Goal: Find specific page/section: Find specific page/section

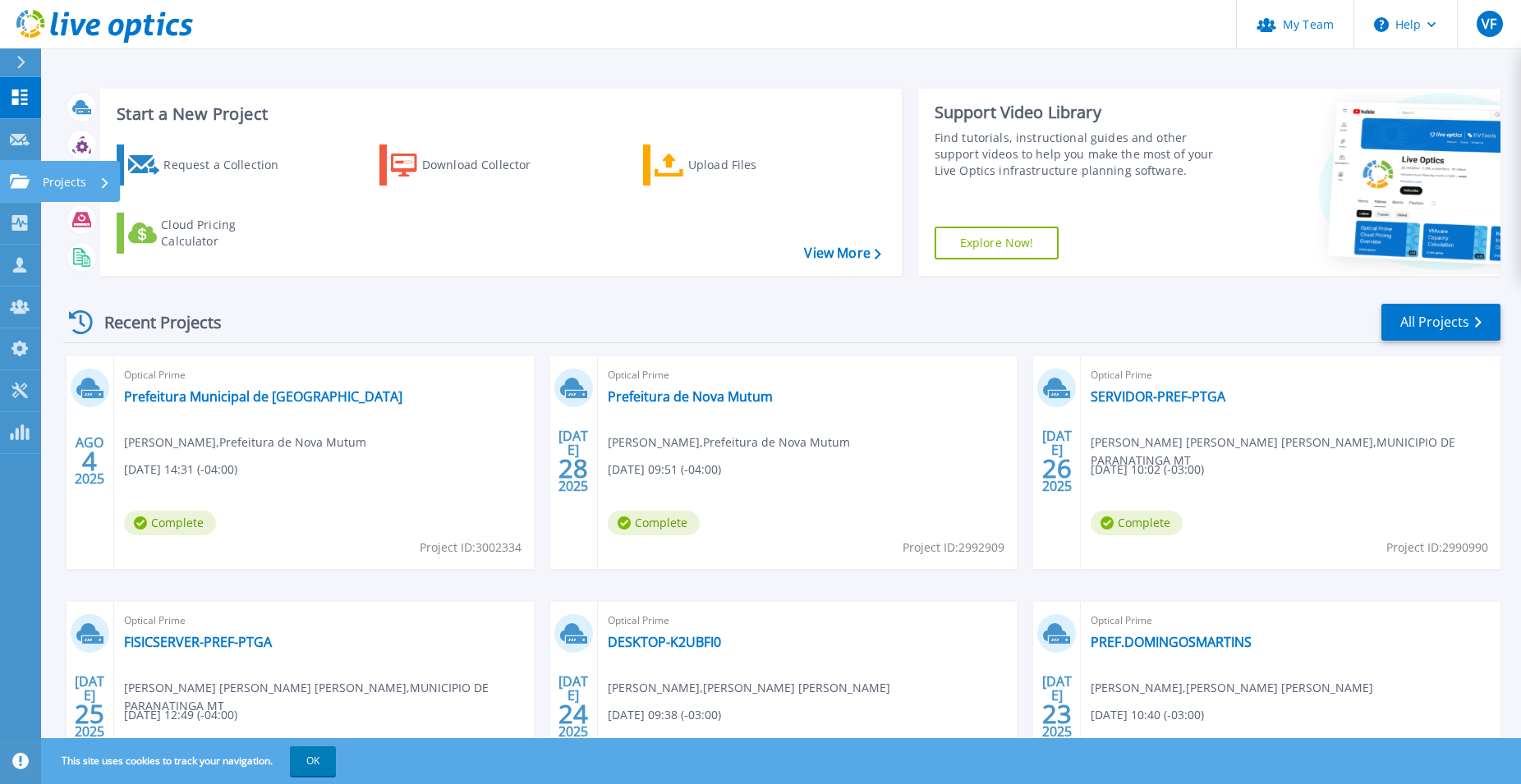
click at [58, 176] on p "Projects" at bounding box center [64, 182] width 43 height 43
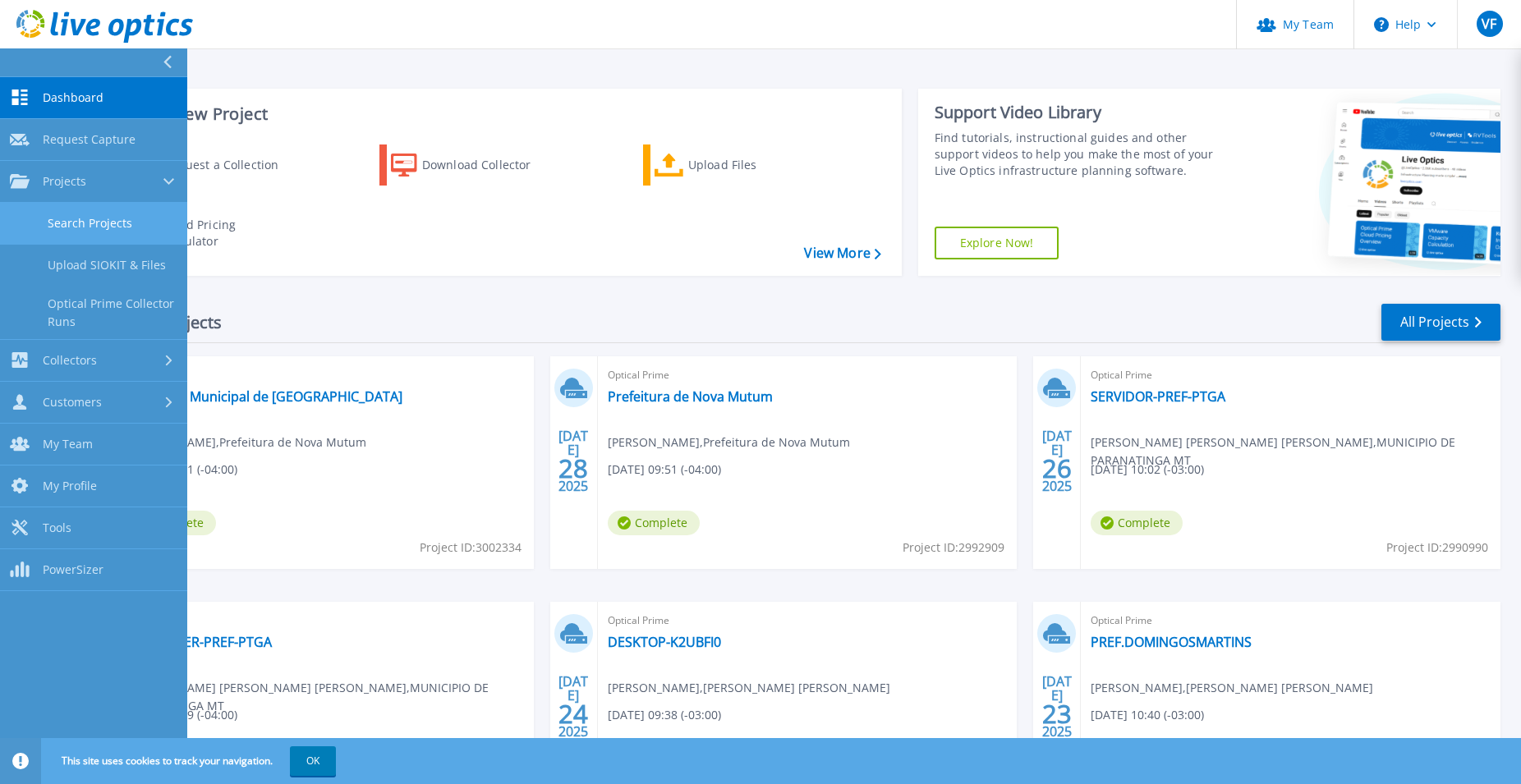
click at [91, 219] on link "Search Projects" at bounding box center [93, 223] width 187 height 42
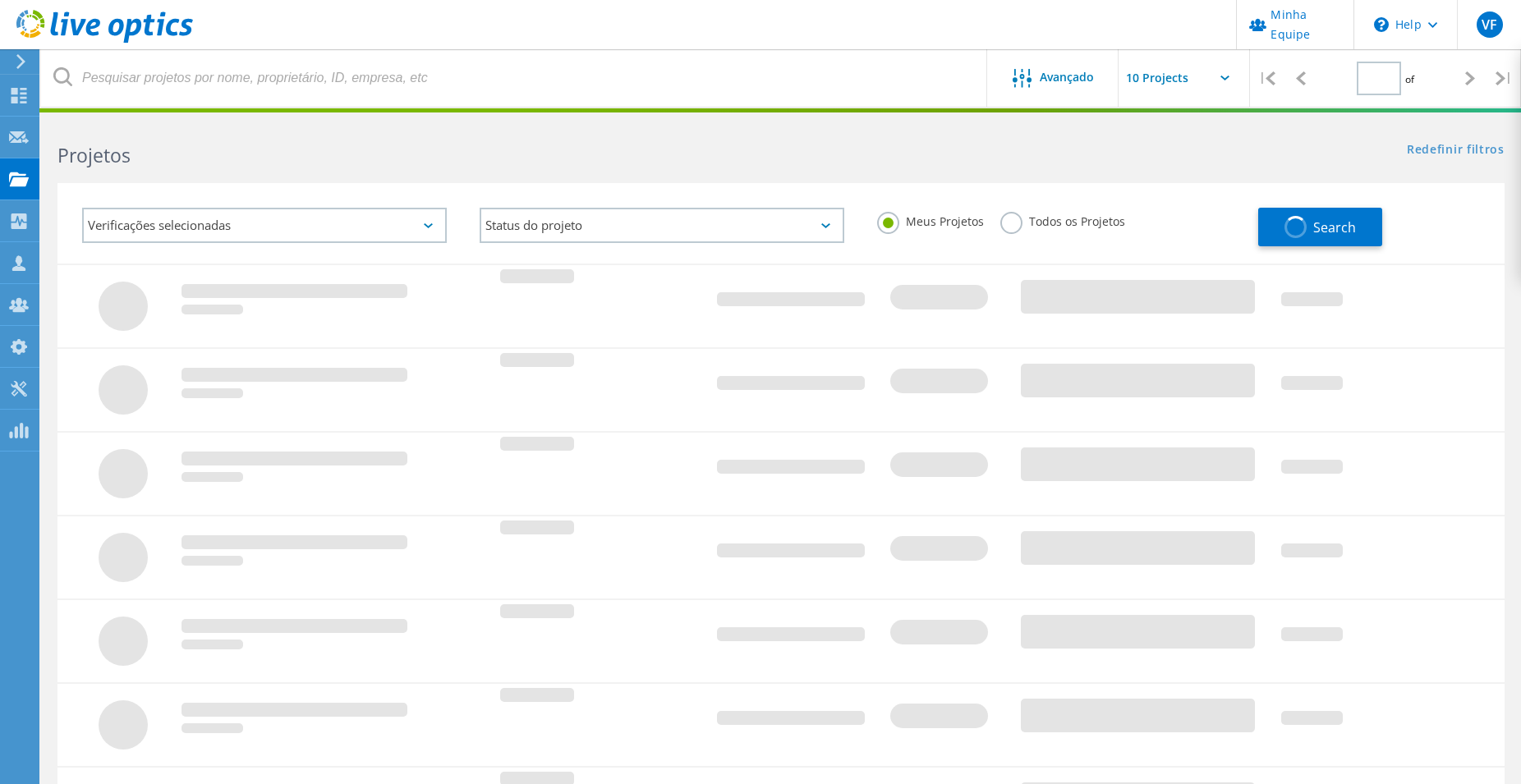
type input "1"
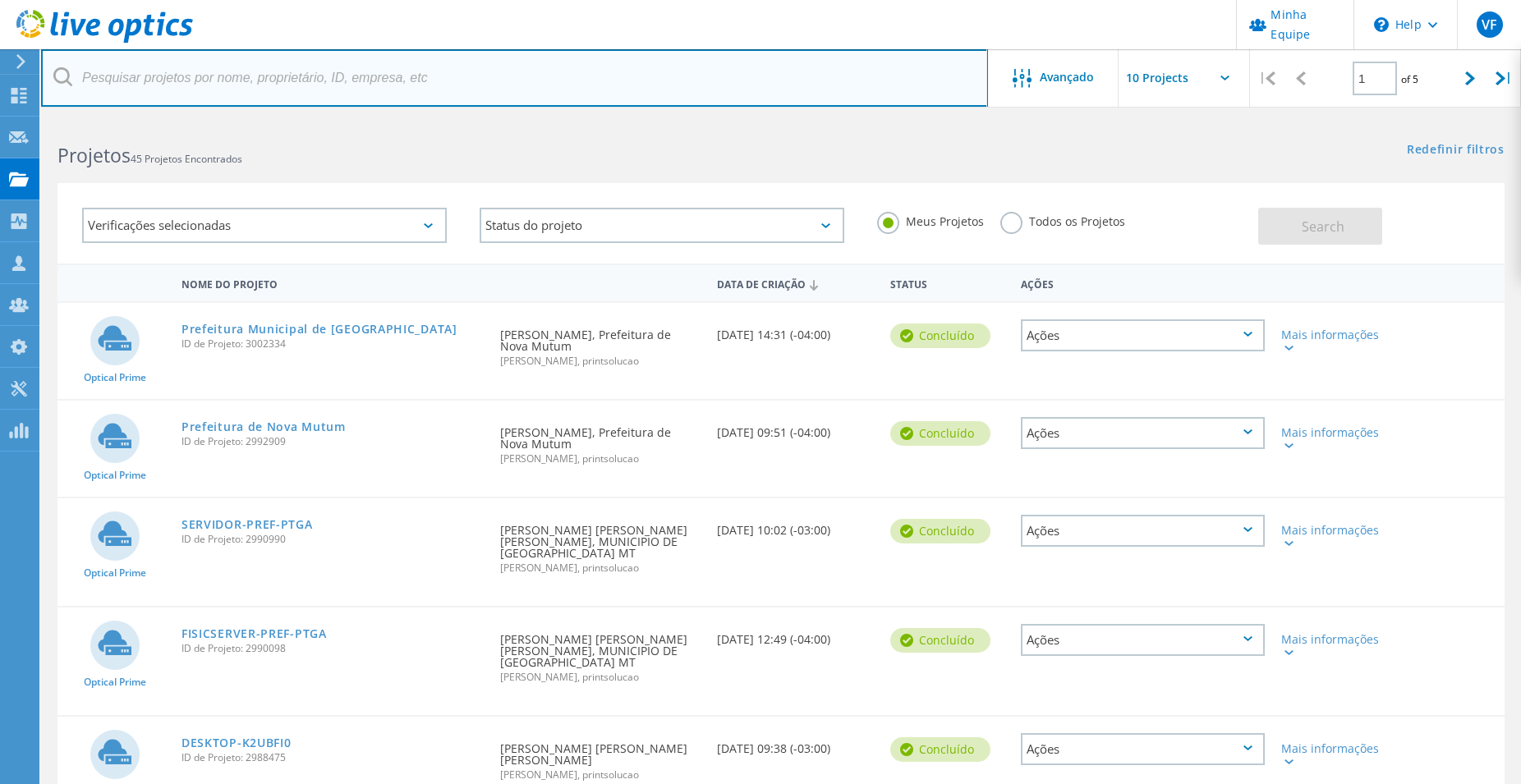
click at [441, 94] on input "text" at bounding box center [514, 78] width 947 height 58
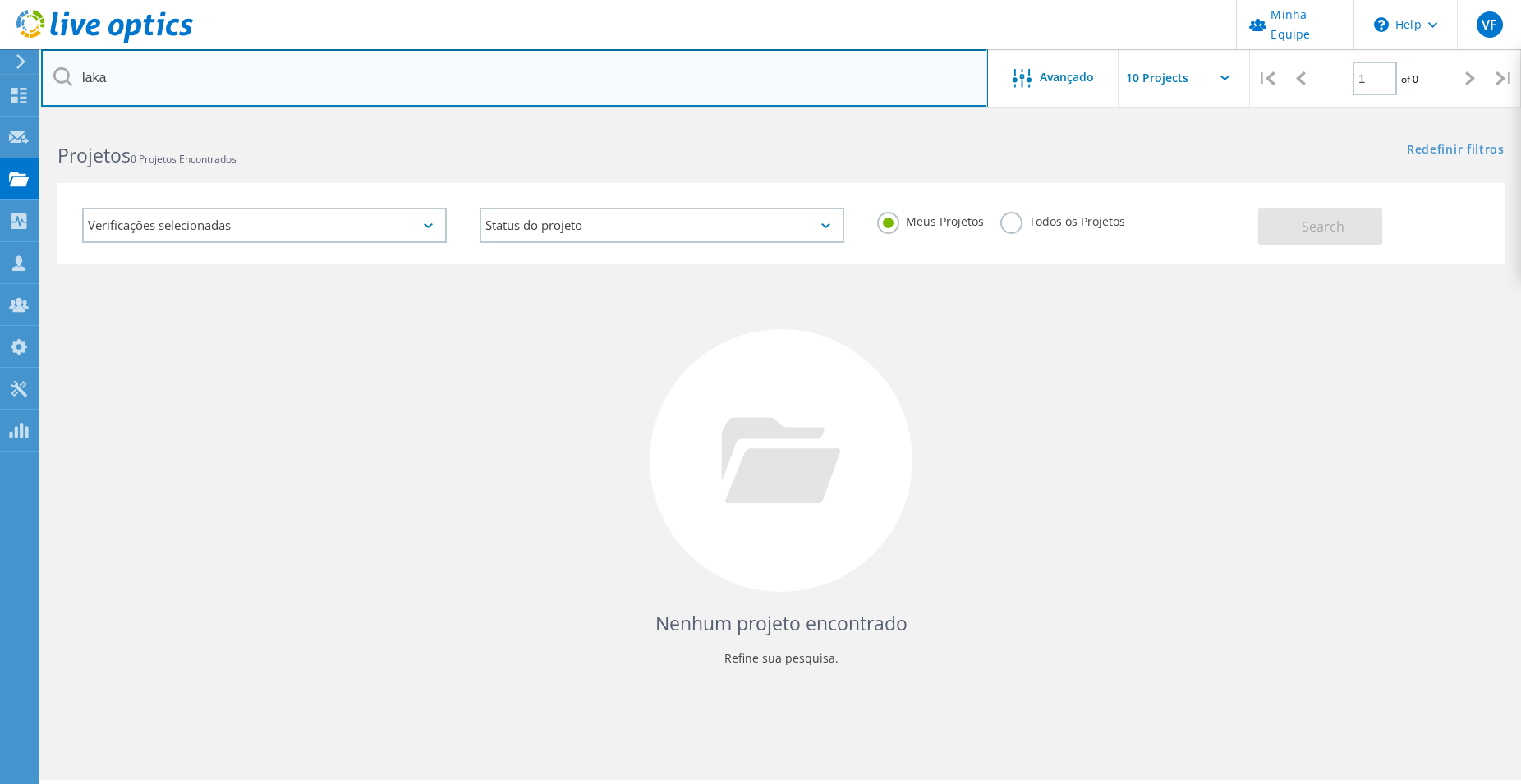
drag, startPoint x: 127, startPoint y: 71, endPoint x: 62, endPoint y: 75, distance: 65.1
click at [62, 75] on input "laka" at bounding box center [514, 78] width 947 height 58
type input "granitos"
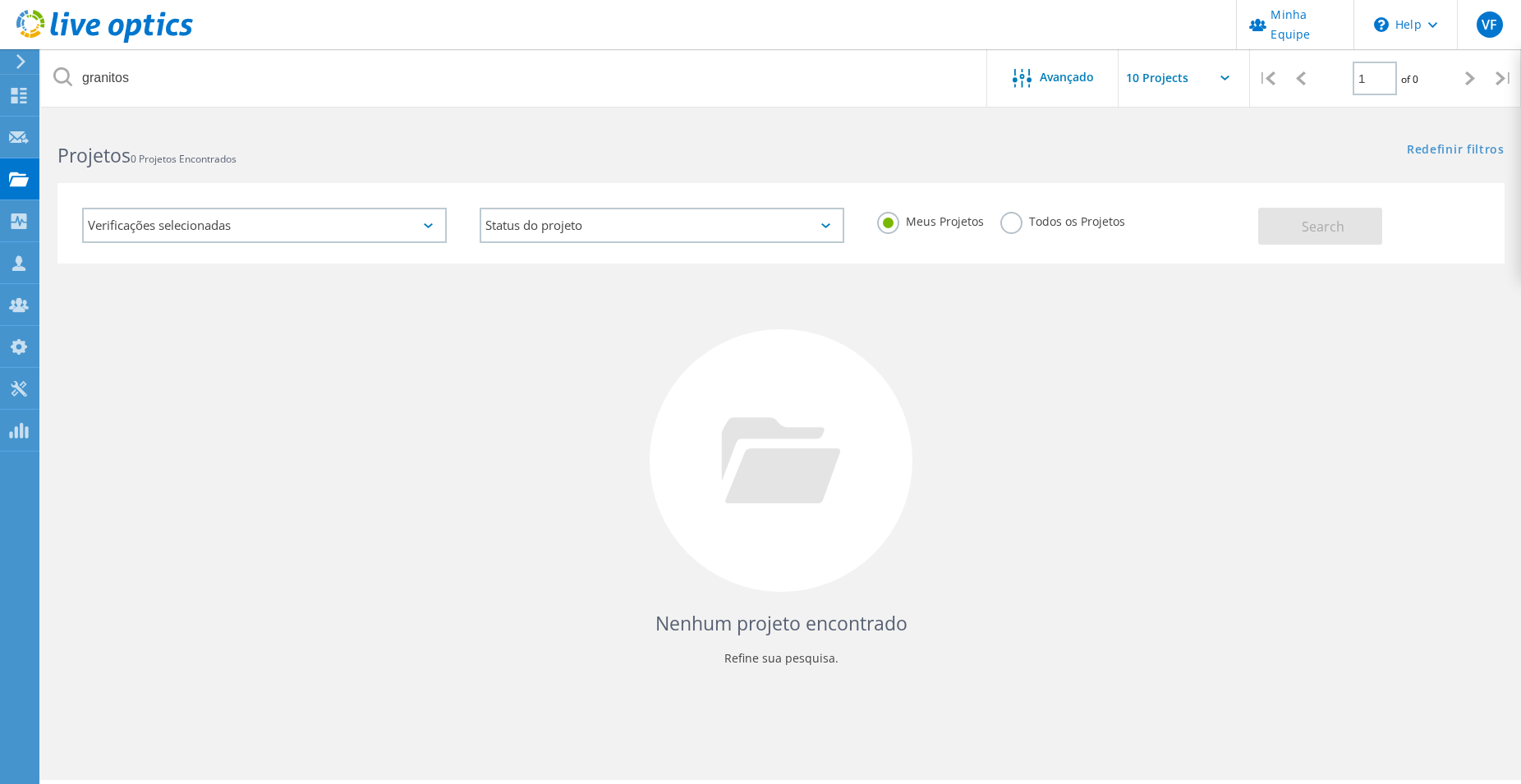
click at [1021, 226] on label "Todos os Projetos" at bounding box center [1062, 220] width 125 height 16
click at [0, 0] on input "Todos os Projetos" at bounding box center [0, 0] width 0 height 0
click at [1361, 231] on button "Search" at bounding box center [1320, 226] width 124 height 37
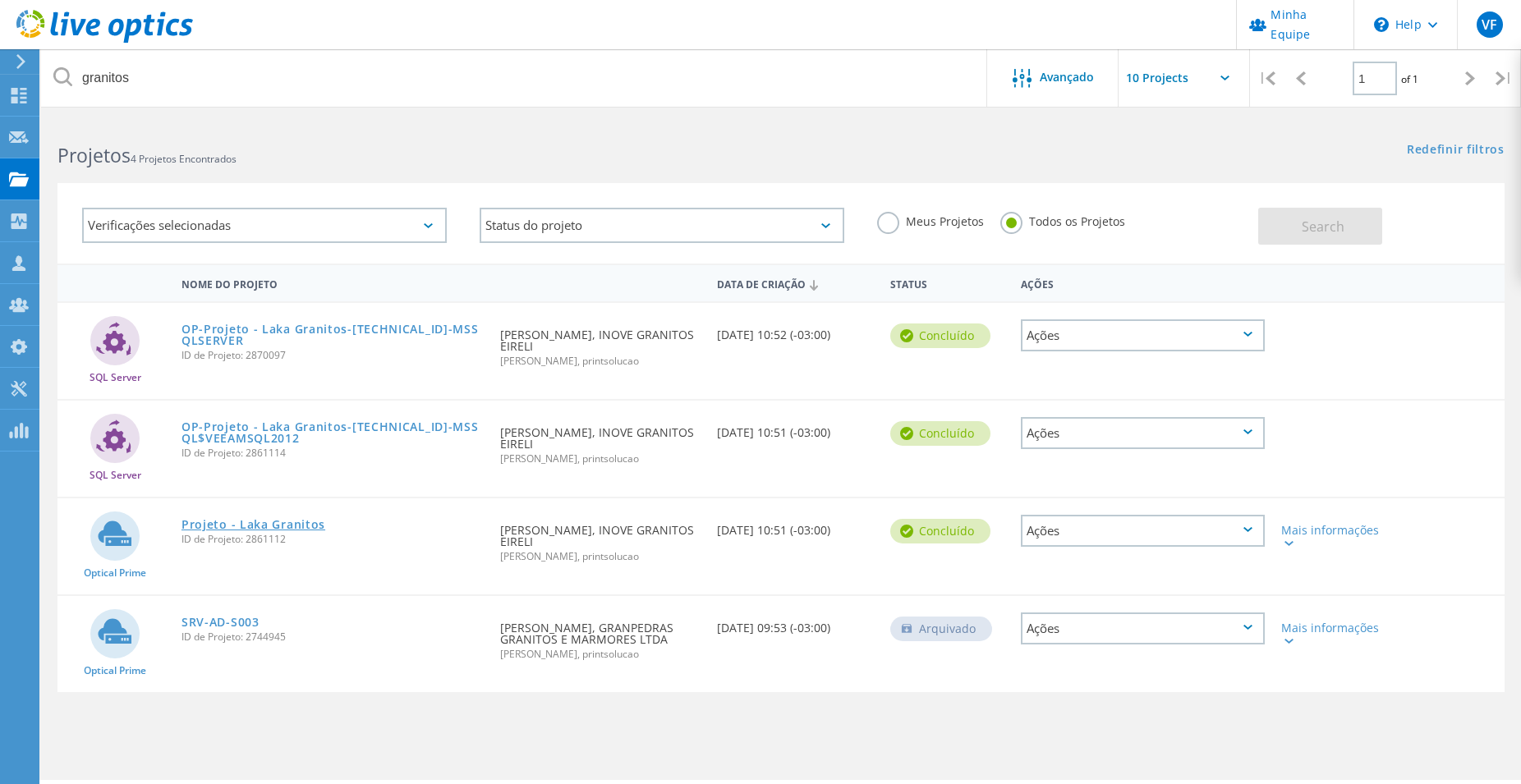
click at [291, 519] on link "Projeto - Laka Granitos" at bounding box center [254, 524] width 144 height 12
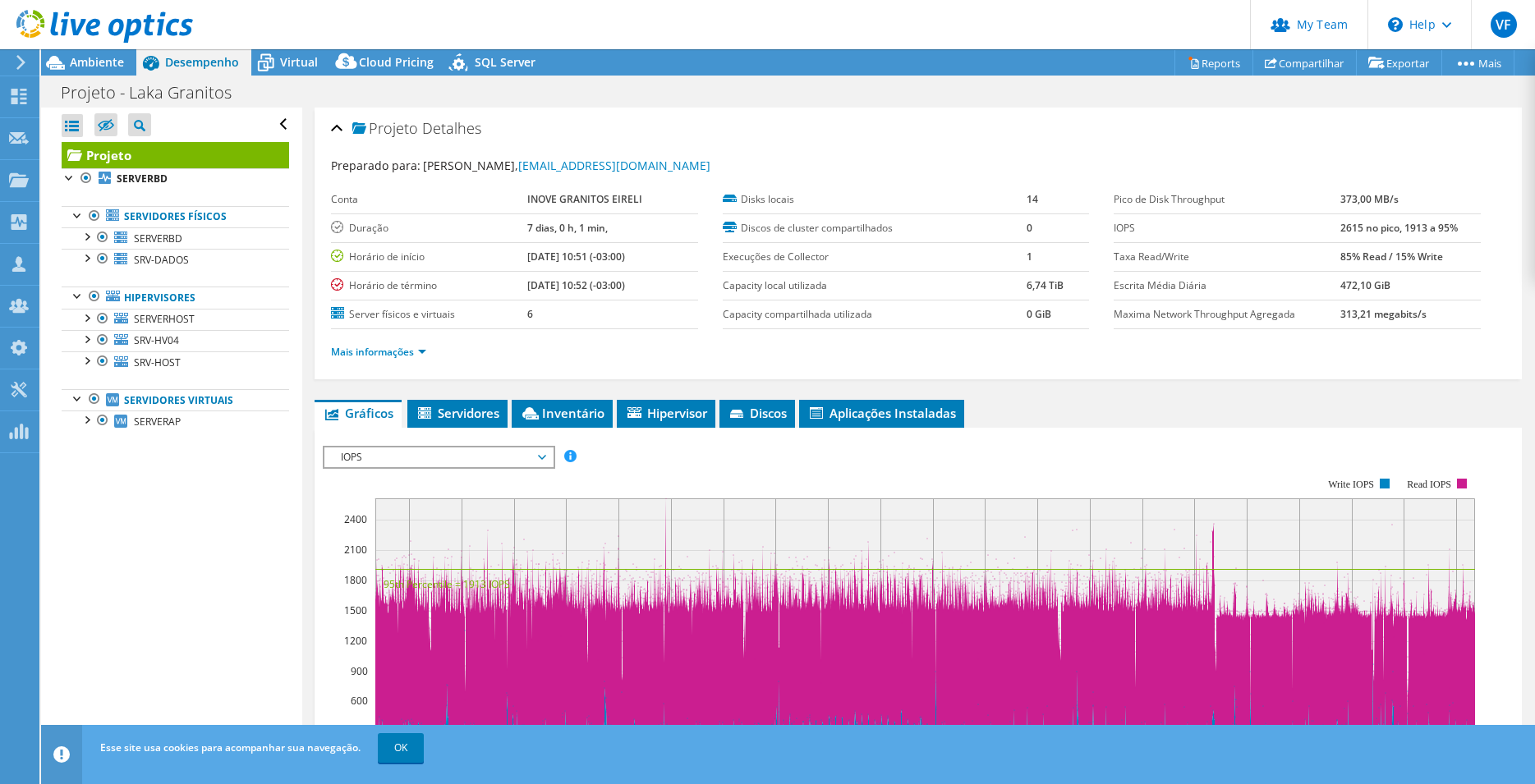
select select "SouthAmerica"
select select "USD"
click at [99, 56] on span "Ambiente" at bounding box center [97, 62] width 54 height 16
